Goal: Information Seeking & Learning: Check status

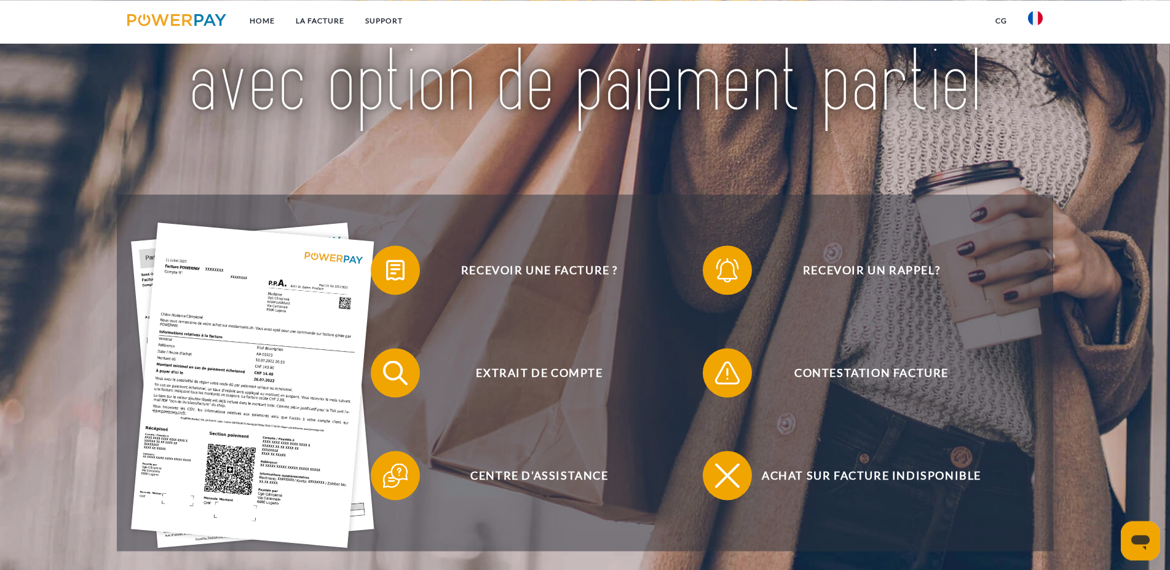
scroll to position [188, 0]
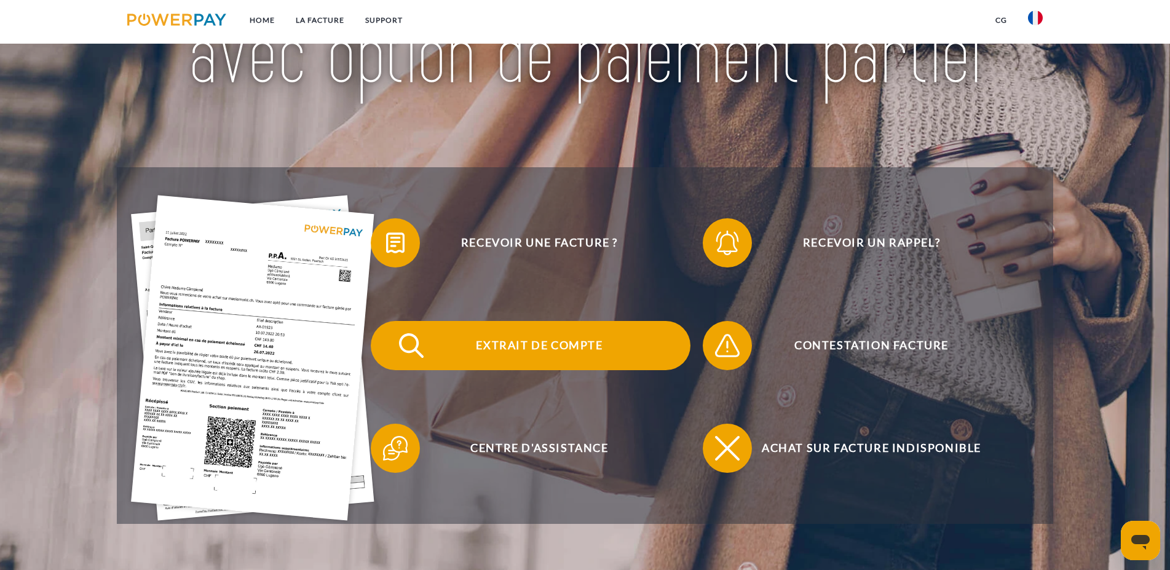
click at [490, 344] on span "Extrait de compte" at bounding box center [538, 345] width 301 height 49
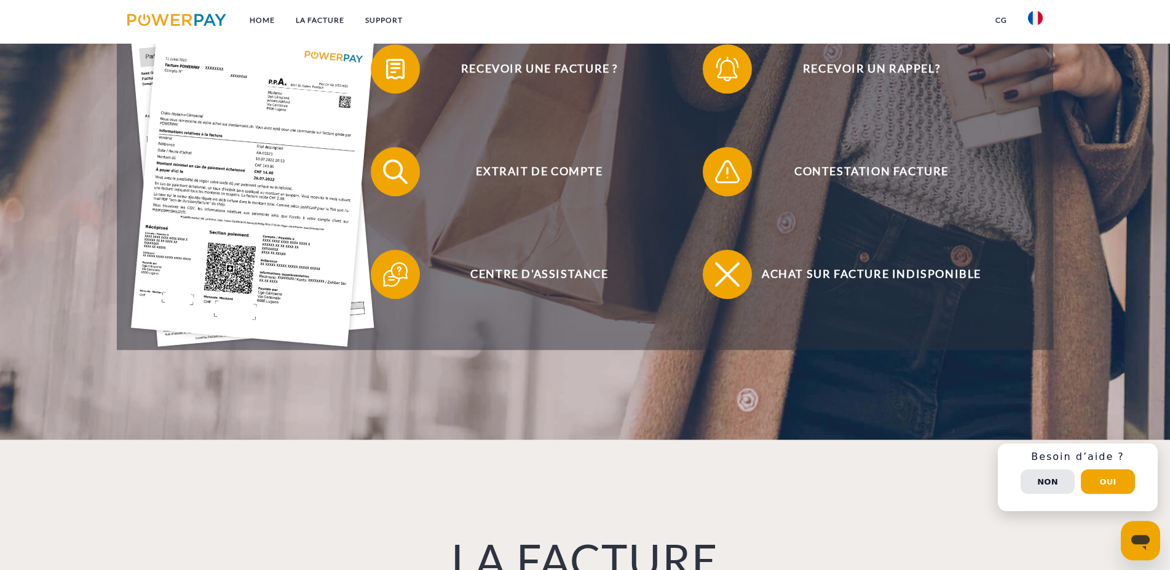
scroll to position [376, 0]
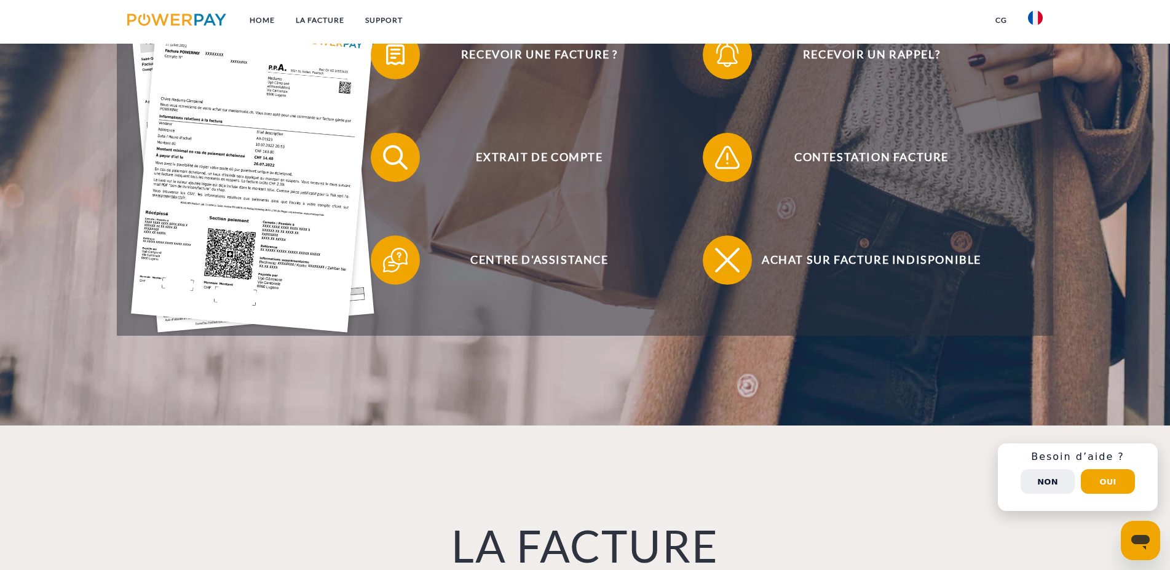
click at [1043, 485] on button "Non" at bounding box center [1047, 481] width 54 height 25
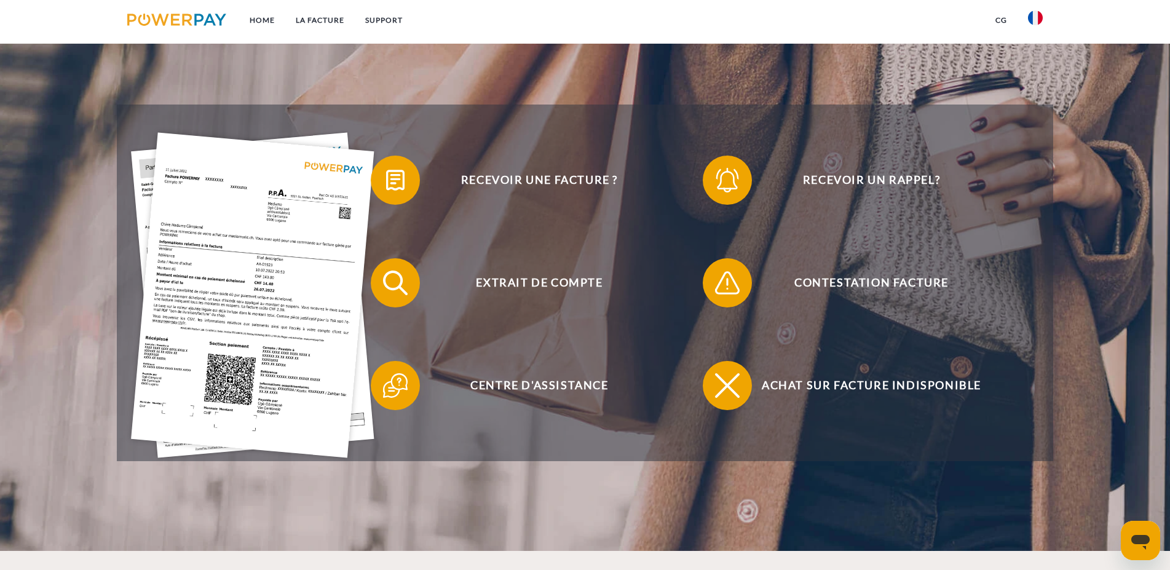
scroll to position [0, 0]
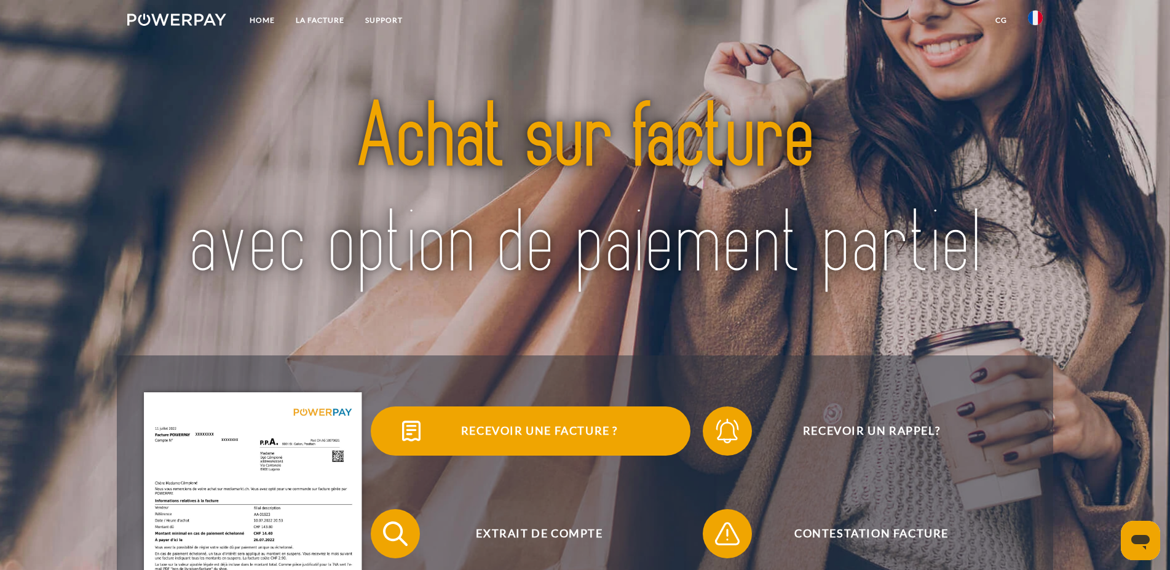
click at [409, 428] on img at bounding box center [411, 430] width 31 height 31
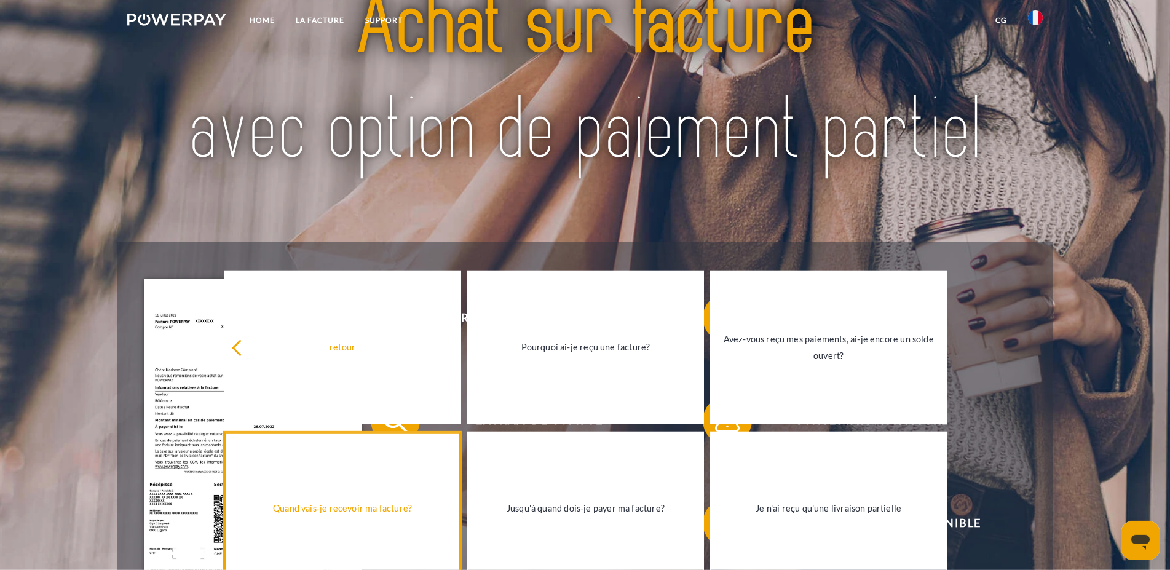
scroll to position [251, 0]
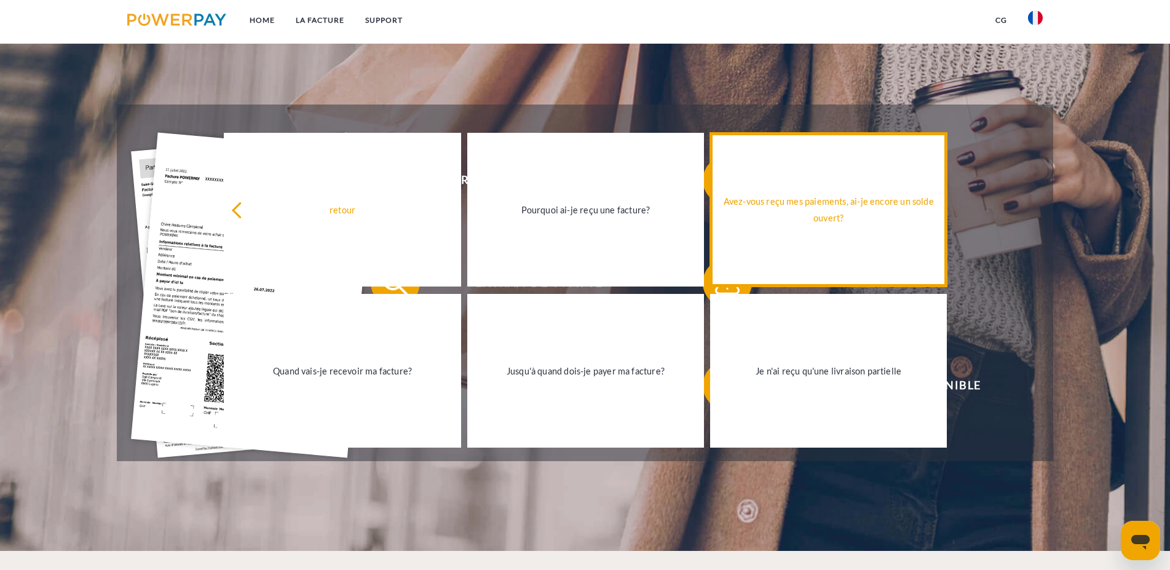
click at [798, 222] on div "Avez-vous reçu mes paiements, ai-je encore un solde ouvert?" at bounding box center [828, 209] width 222 height 33
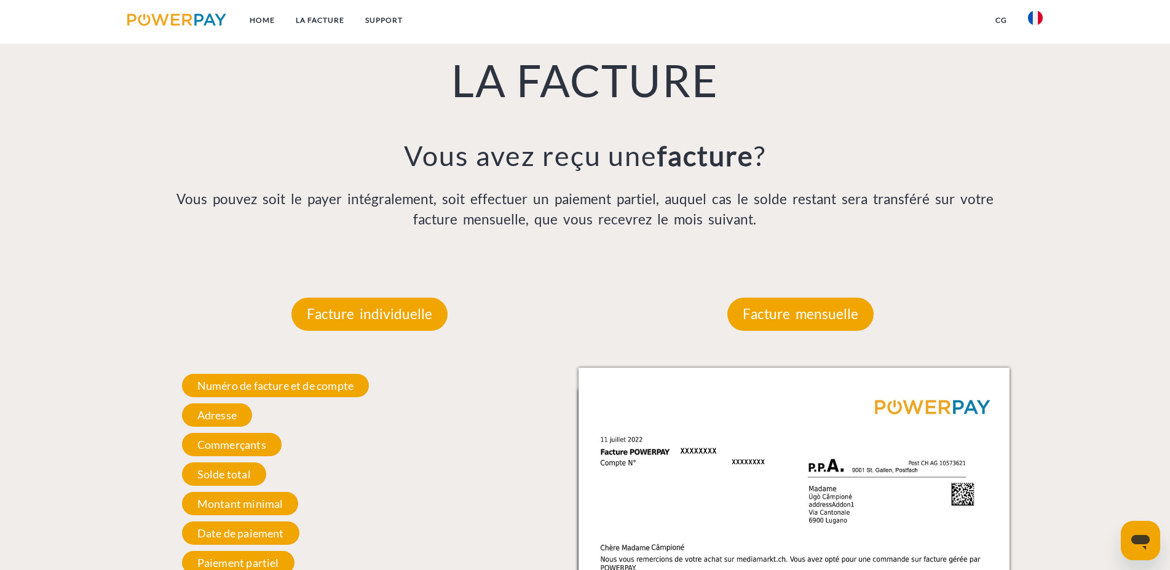
scroll to position [1066, 0]
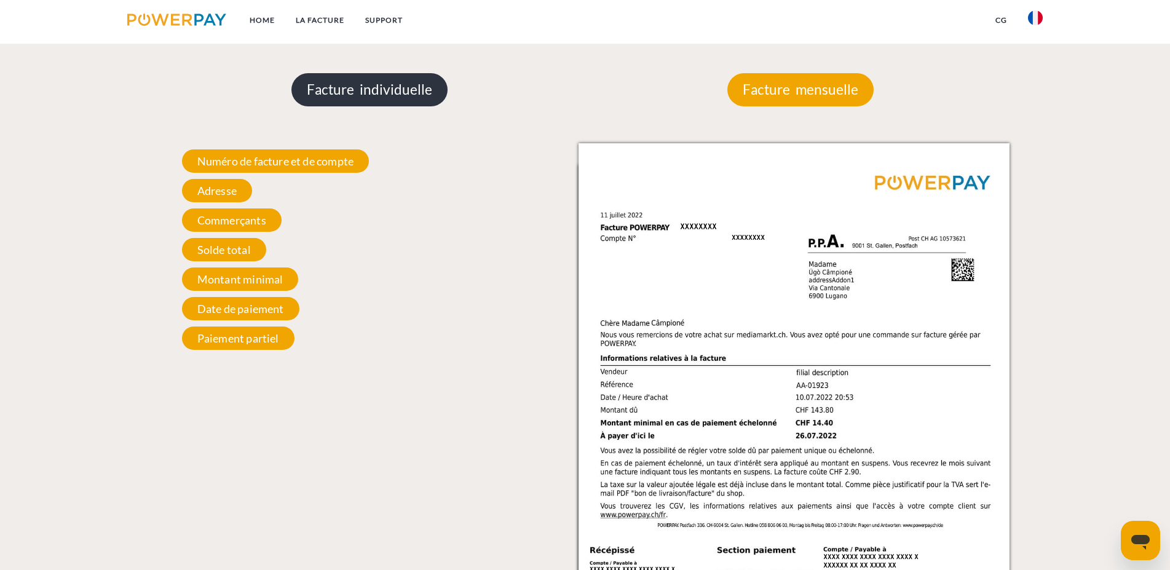
click at [385, 101] on p "Facture individuelle" at bounding box center [369, 89] width 156 height 33
click at [403, 94] on p "Facture individuelle" at bounding box center [369, 89] width 156 height 33
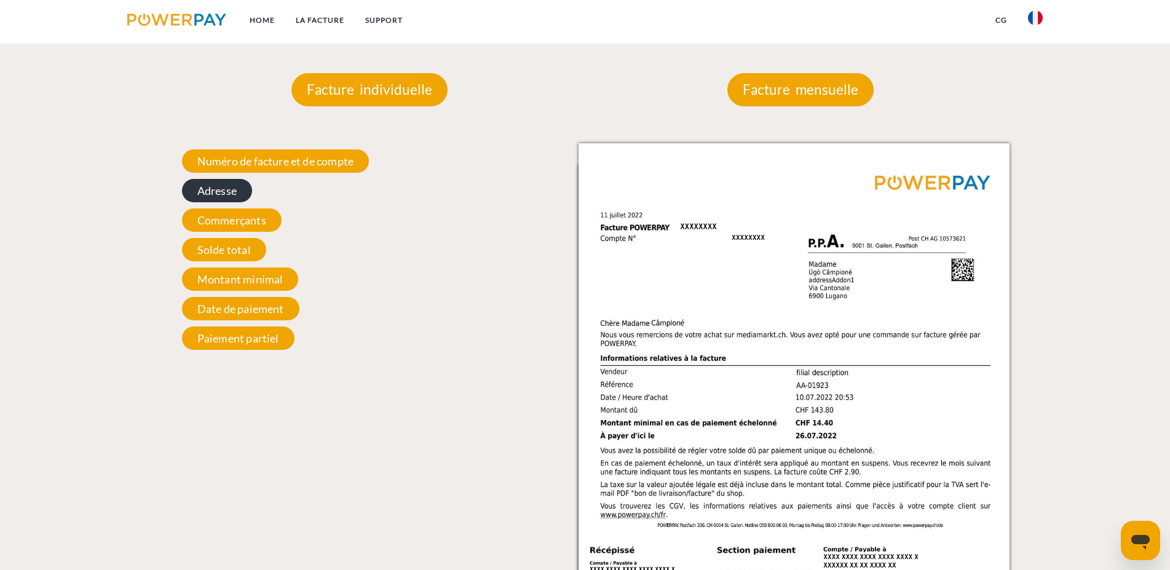
click at [223, 191] on span "Adresse" at bounding box center [217, 190] width 70 height 23
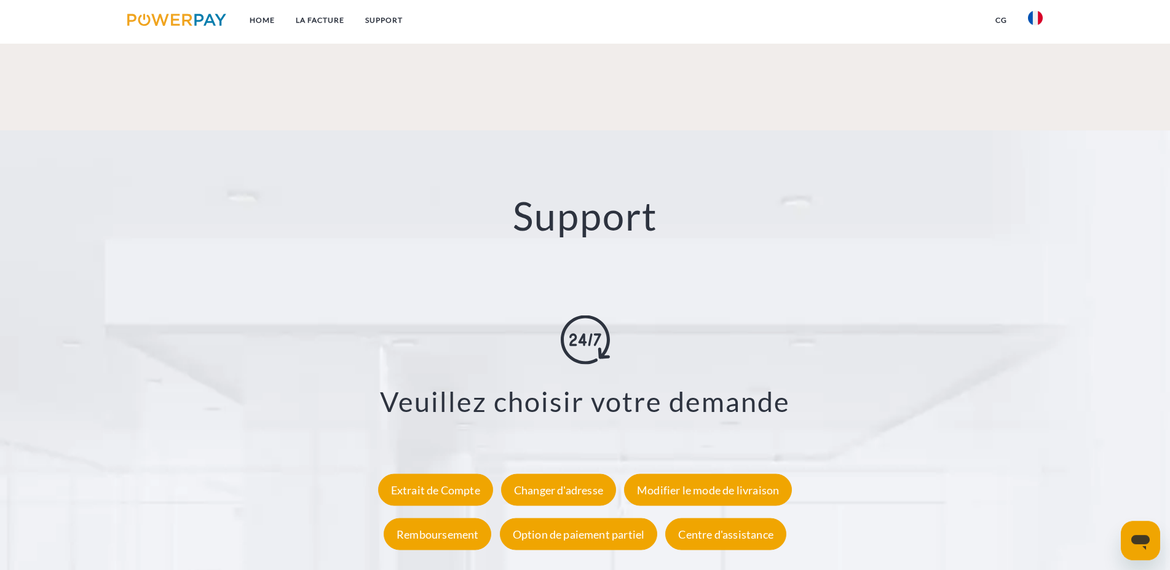
scroll to position [2271, 0]
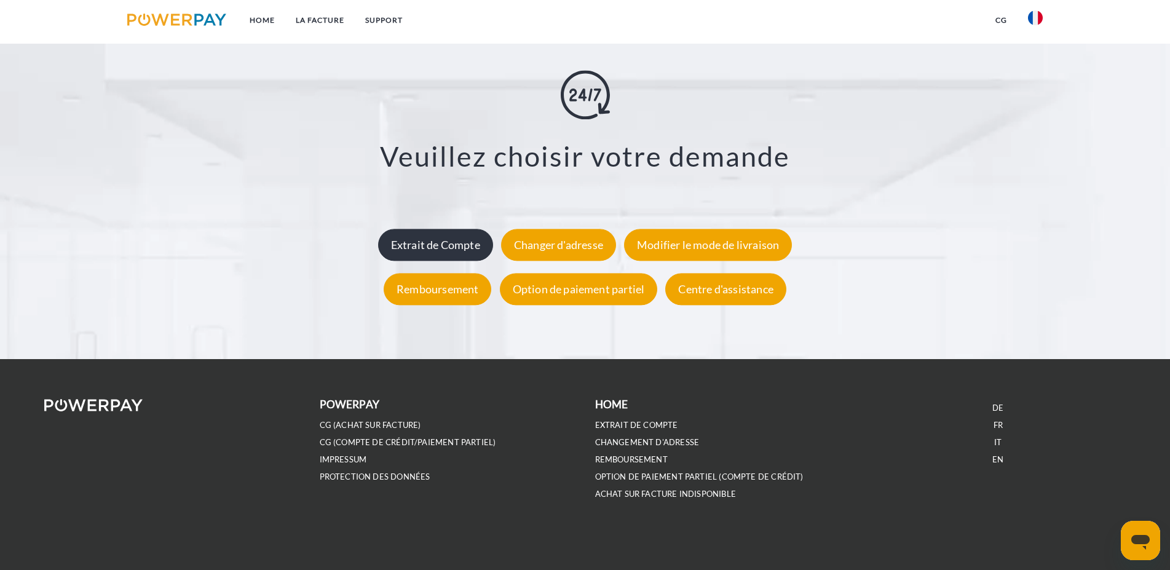
click at [439, 236] on div "Extrait de Compte" at bounding box center [435, 245] width 115 height 32
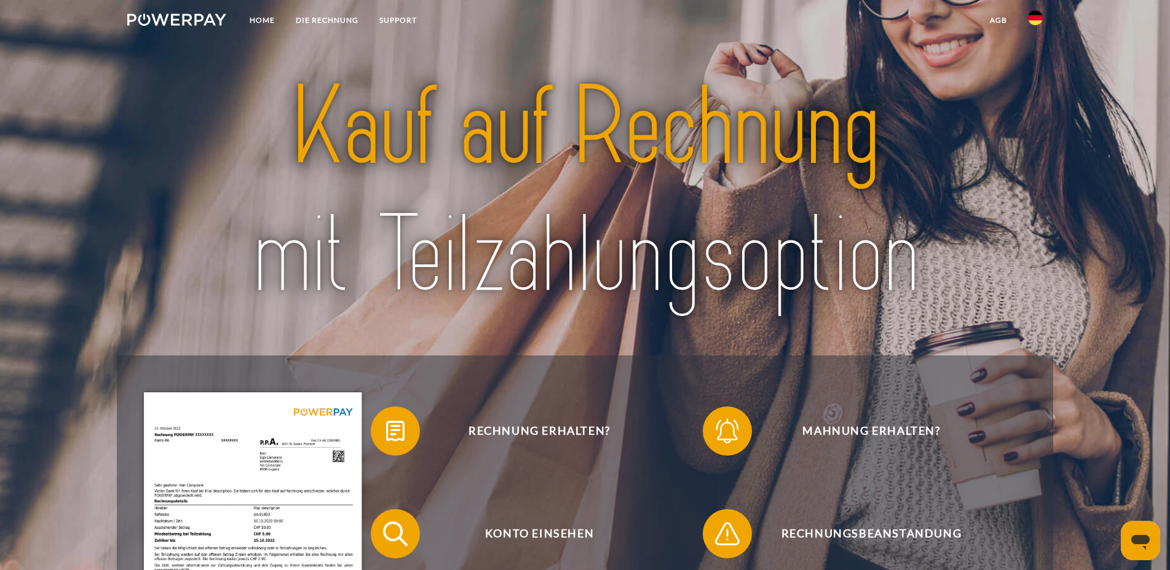
click at [1039, 17] on img at bounding box center [1035, 17] width 15 height 15
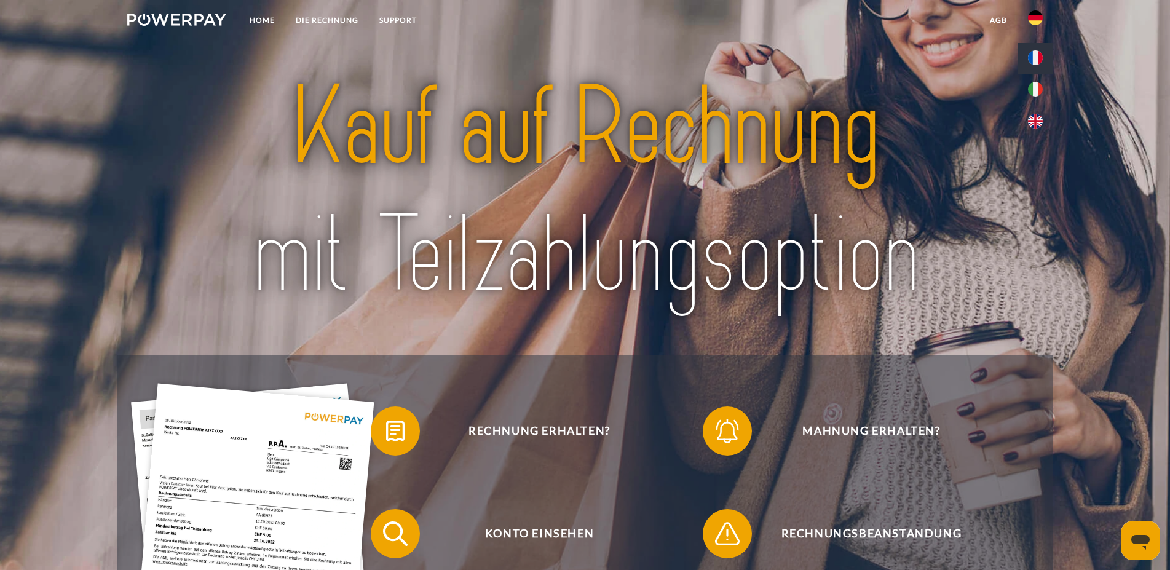
click at [1039, 60] on img at bounding box center [1035, 57] width 15 height 15
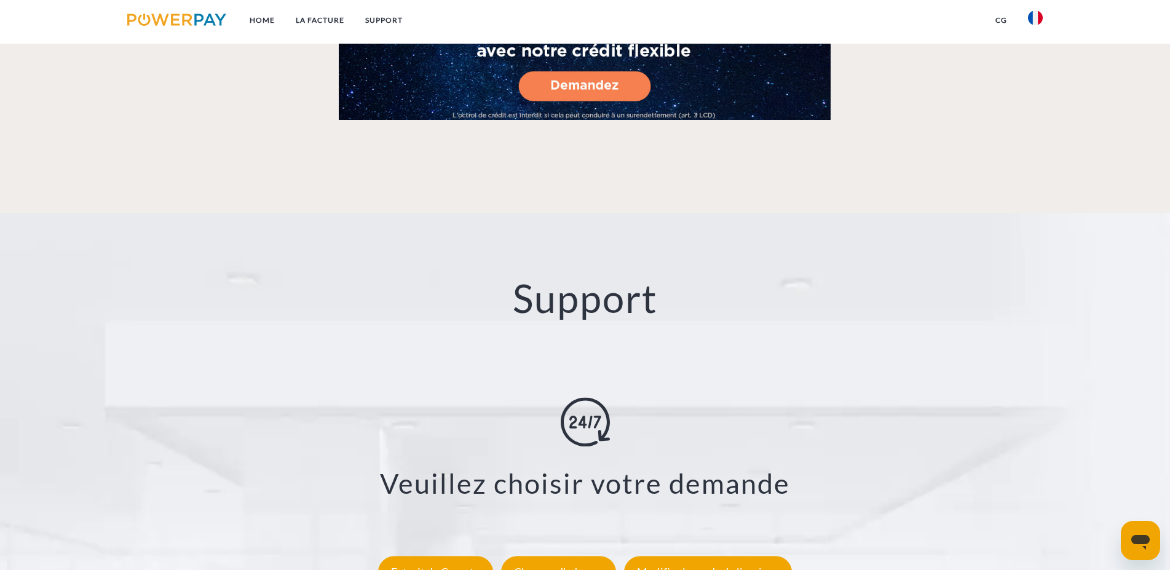
scroll to position [2271, 0]
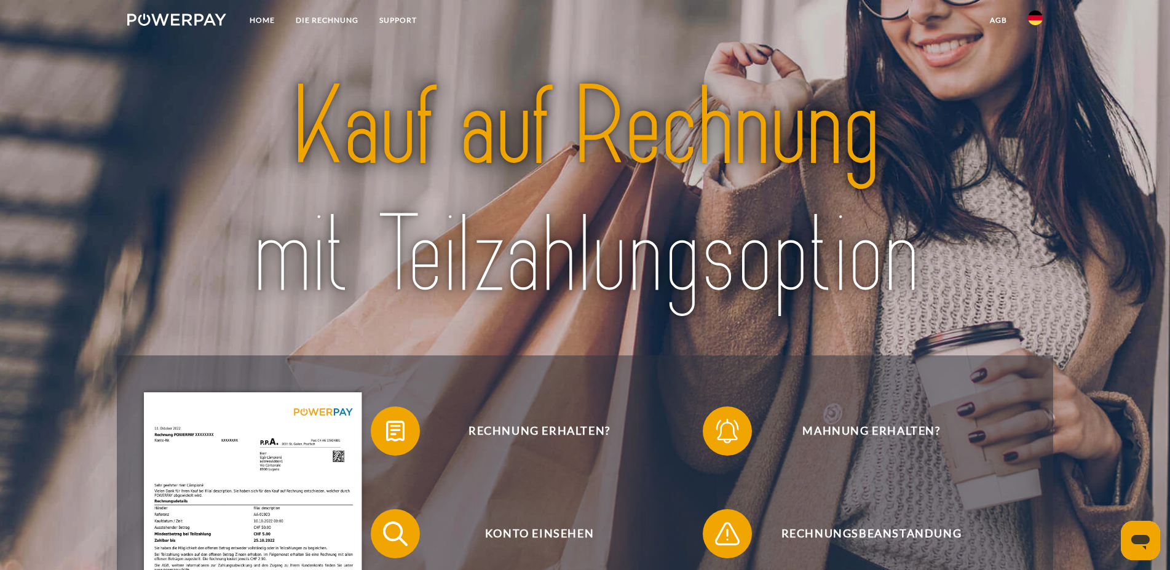
click at [1031, 13] on img at bounding box center [1035, 17] width 15 height 15
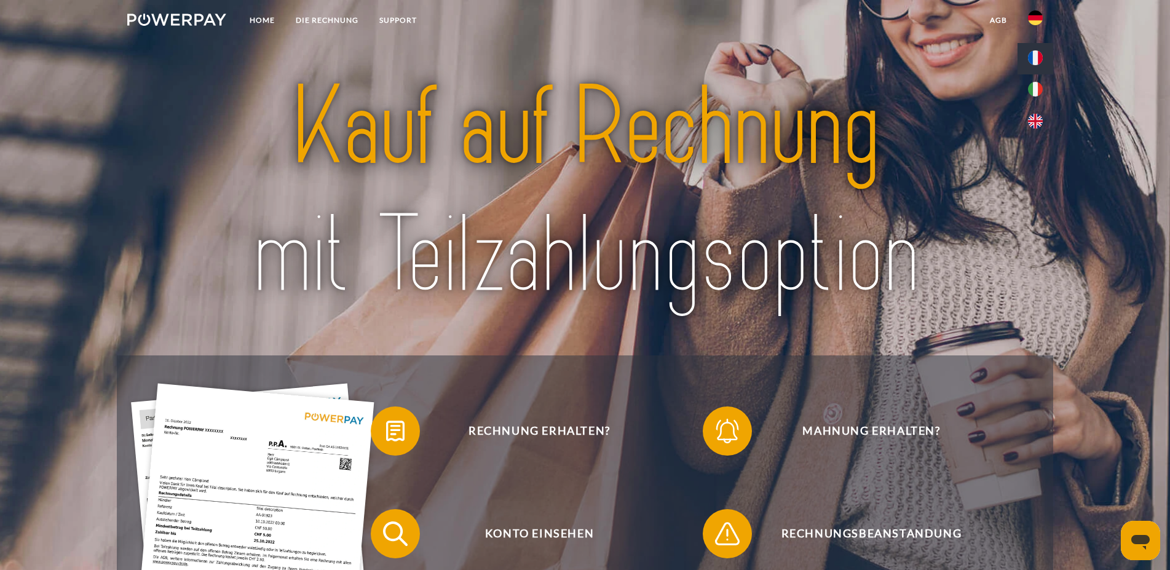
click at [1034, 52] on img at bounding box center [1035, 57] width 15 height 15
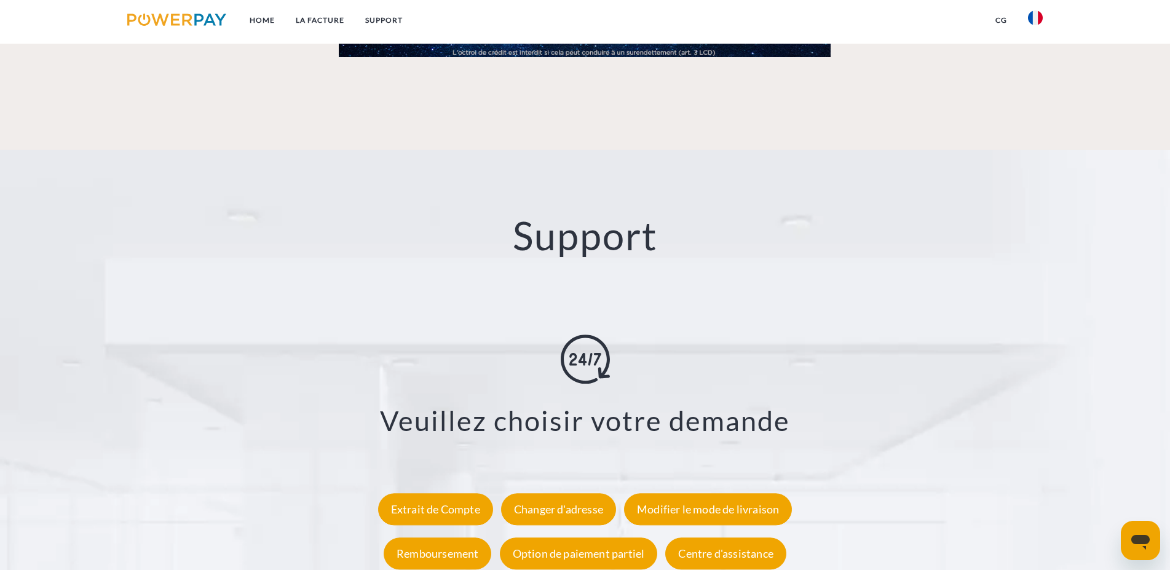
scroll to position [2271, 0]
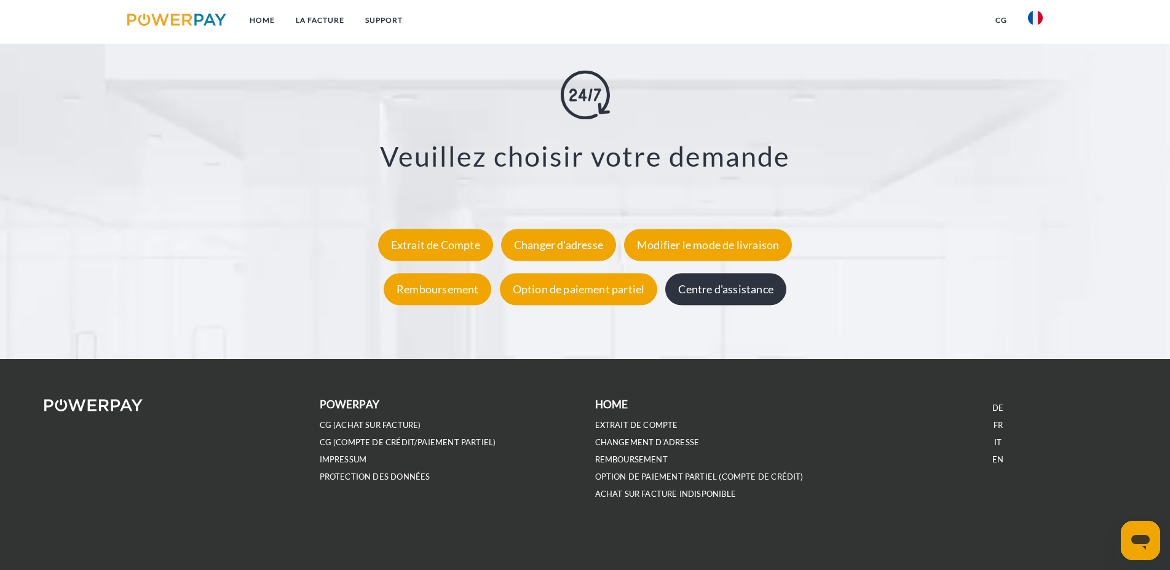
click at [744, 301] on div "Centre d'assistance" at bounding box center [725, 289] width 120 height 32
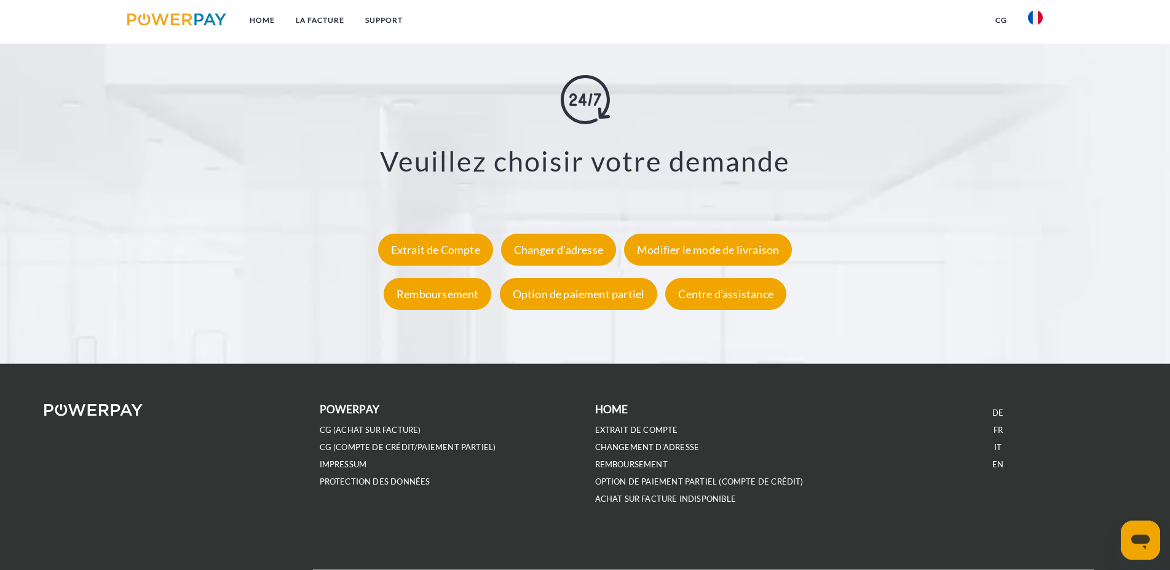
scroll to position [2271, 0]
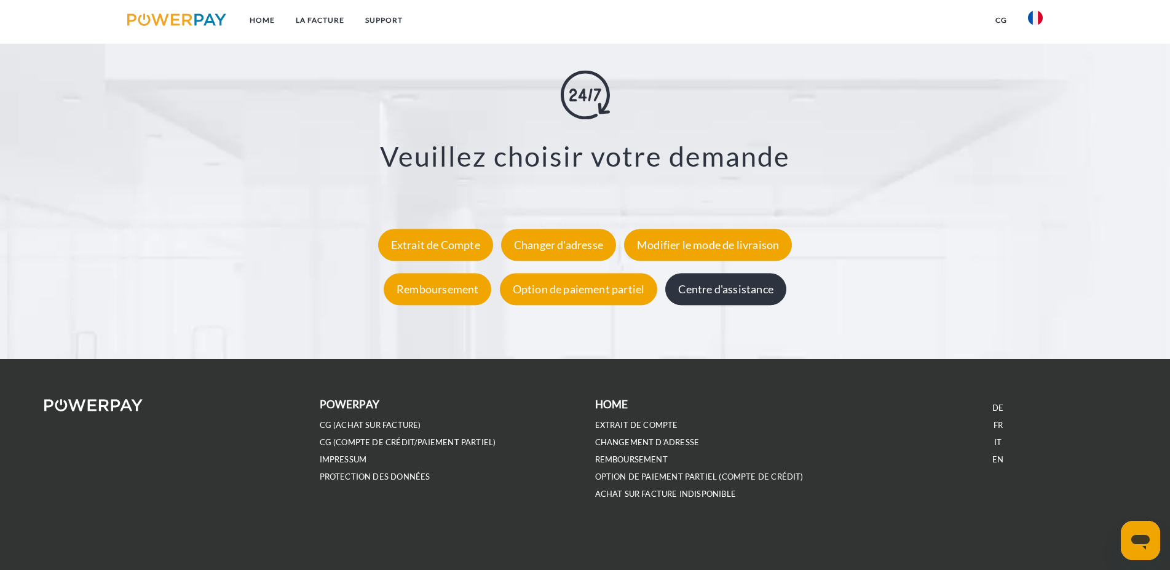
click at [720, 292] on div "Centre d'assistance" at bounding box center [725, 289] width 120 height 32
